Goal: Transaction & Acquisition: Download file/media

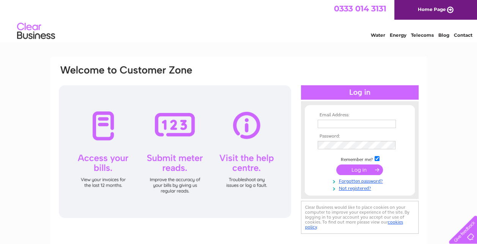
type input "kristyna.macfarlane@unineedgroup.com"
click at [368, 166] on input "submit" at bounding box center [359, 170] width 47 height 11
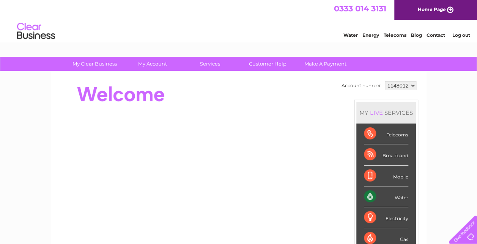
click at [465, 35] on link "Log out" at bounding box center [461, 35] width 18 height 6
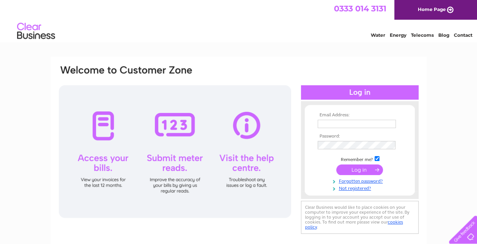
type input "kristyna.macfarlane@unineedgroup.com"
click at [359, 168] on input "submit" at bounding box center [359, 170] width 47 height 11
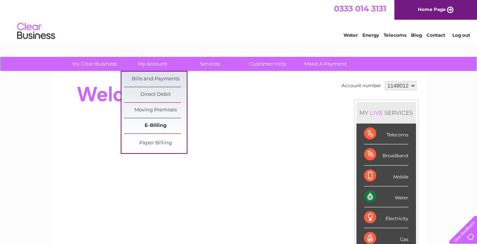
click at [159, 125] on link "E-Billing" at bounding box center [155, 125] width 63 height 15
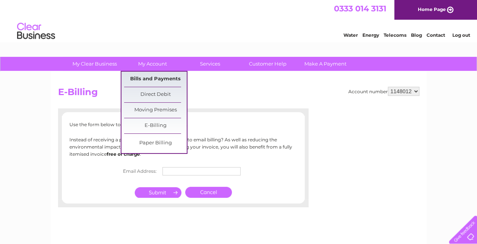
click at [164, 78] on link "Bills and Payments" at bounding box center [155, 79] width 63 height 15
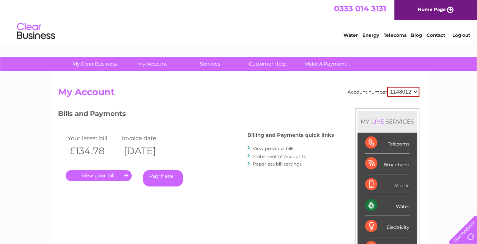
click at [110, 177] on link "." at bounding box center [99, 175] width 66 height 11
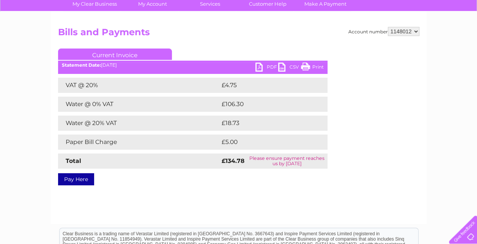
scroll to position [59, 0]
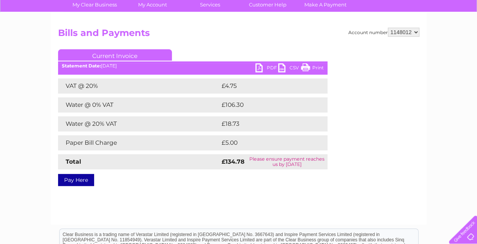
click at [312, 65] on link "Print" at bounding box center [312, 68] width 23 height 11
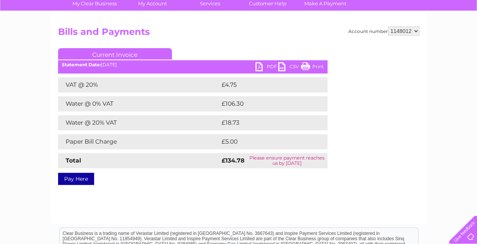
scroll to position [61, 0]
drag, startPoint x: 213, startPoint y: 137, endPoint x: 218, endPoint y: 137, distance: 5.0
click at [218, 137] on td "Paper Bill Charge" at bounding box center [139, 141] width 162 height 15
drag, startPoint x: 218, startPoint y: 137, endPoint x: 242, endPoint y: 133, distance: 24.3
click at [242, 133] on div "VAT @ 20% £4.75 Water @ 0% VAT £106.30 Water @ 20% VAT £18.73 Paper Bill Charge" at bounding box center [193, 122] width 270 height 91
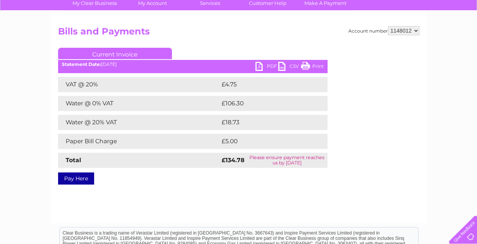
click at [242, 133] on div "VAT @ 20% £4.75 Water @ 0% VAT £106.30 Water @ 20% VAT £18.73 Paper Bill Charge" at bounding box center [193, 122] width 270 height 91
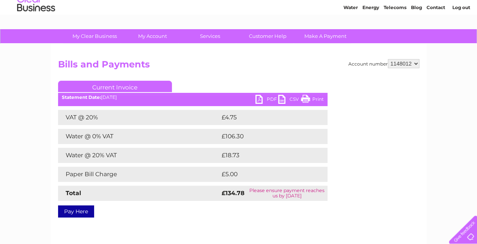
scroll to position [28, 0]
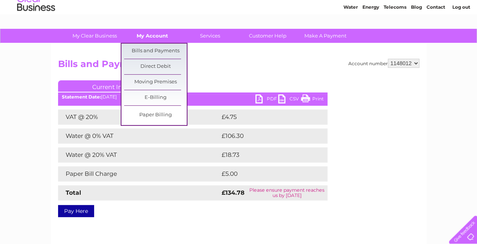
click at [152, 33] on link "My Account" at bounding box center [152, 36] width 63 height 14
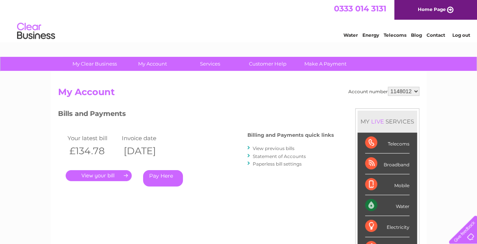
click at [93, 179] on link "." at bounding box center [99, 175] width 66 height 11
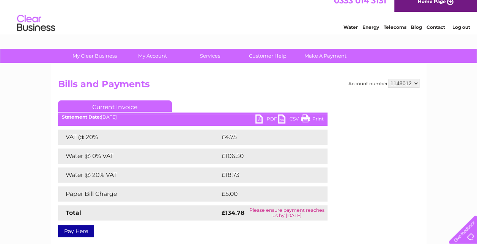
scroll to position [9, 0]
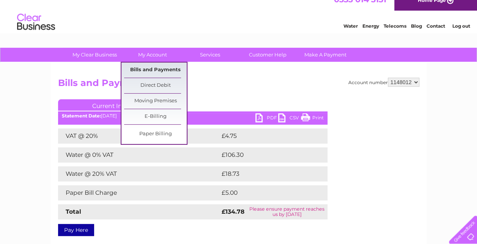
click at [149, 70] on link "Bills and Payments" at bounding box center [155, 70] width 63 height 15
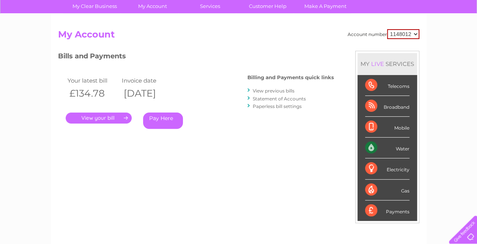
scroll to position [12, 0]
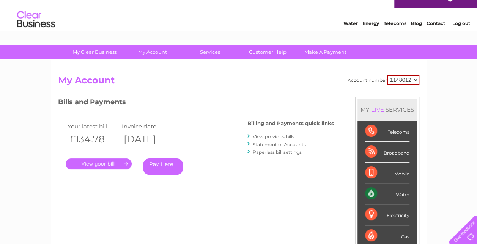
click at [279, 136] on link "View previous bills" at bounding box center [274, 137] width 42 height 6
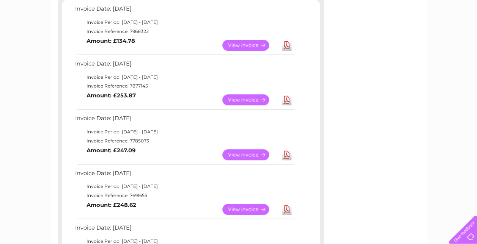
scroll to position [139, 0]
click at [282, 47] on link "Download" at bounding box center [286, 44] width 9 height 11
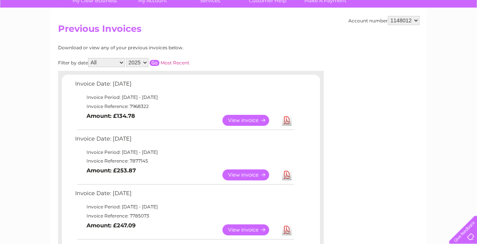
scroll to position [0, 0]
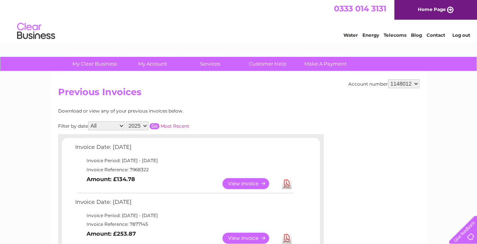
click at [132, 126] on select "2025 2024 2023 2022" at bounding box center [137, 125] width 22 height 9
select select "2022"
click at [126, 121] on select "2025 2024 2023 2022" at bounding box center [137, 125] width 22 height 9
click at [156, 127] on input "button" at bounding box center [155, 126] width 10 height 6
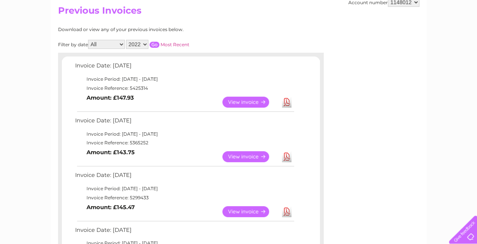
scroll to position [81, 0]
